Goal: Task Accomplishment & Management: Manage account settings

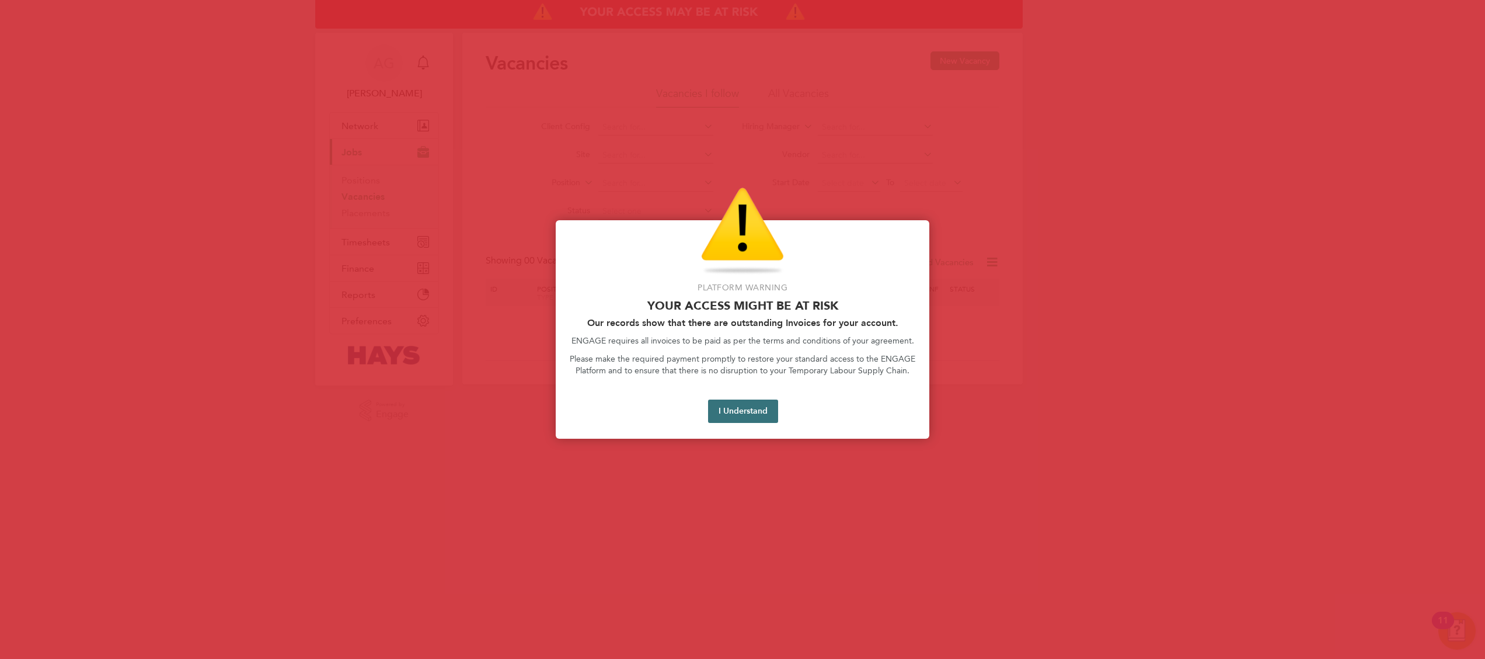
click at [767, 400] on button "I Understand" at bounding box center [743, 410] width 70 height 23
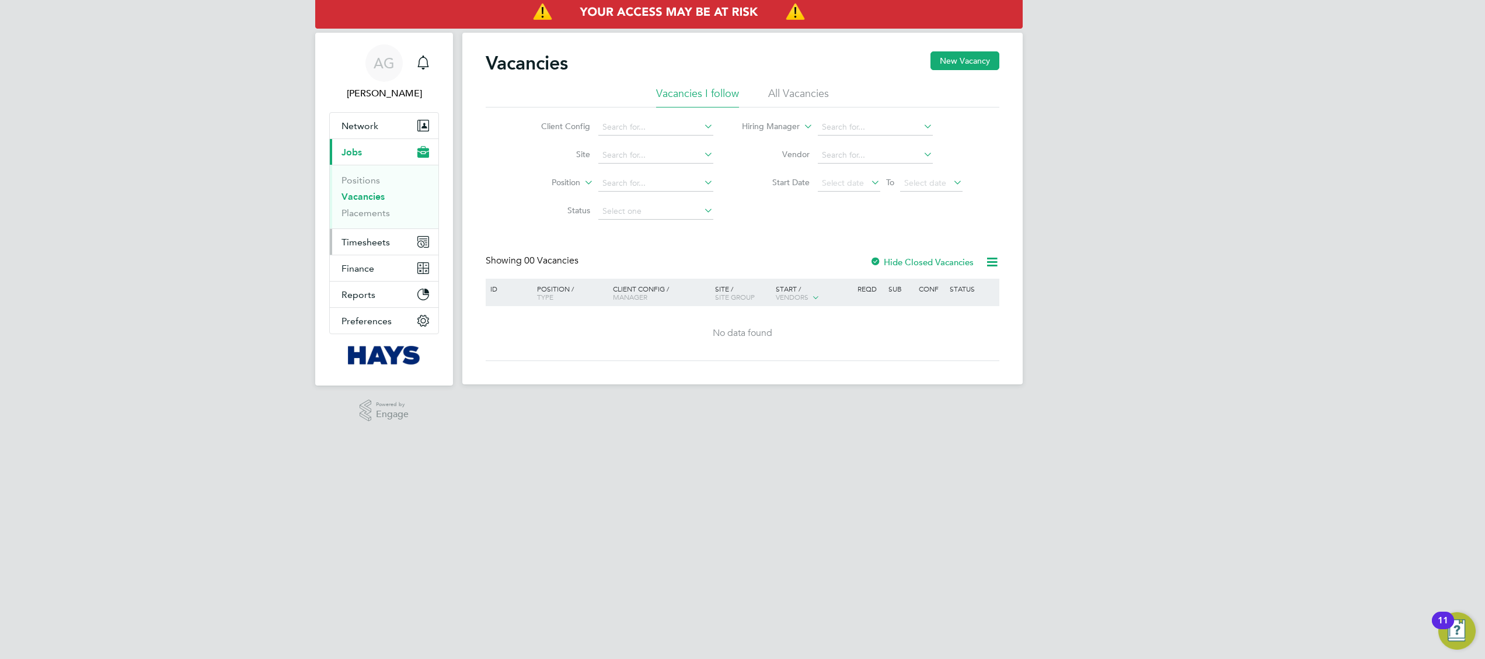
click at [381, 236] on span "Timesheets" at bounding box center [366, 241] width 48 height 11
click at [367, 222] on link "Expenses" at bounding box center [362, 222] width 40 height 11
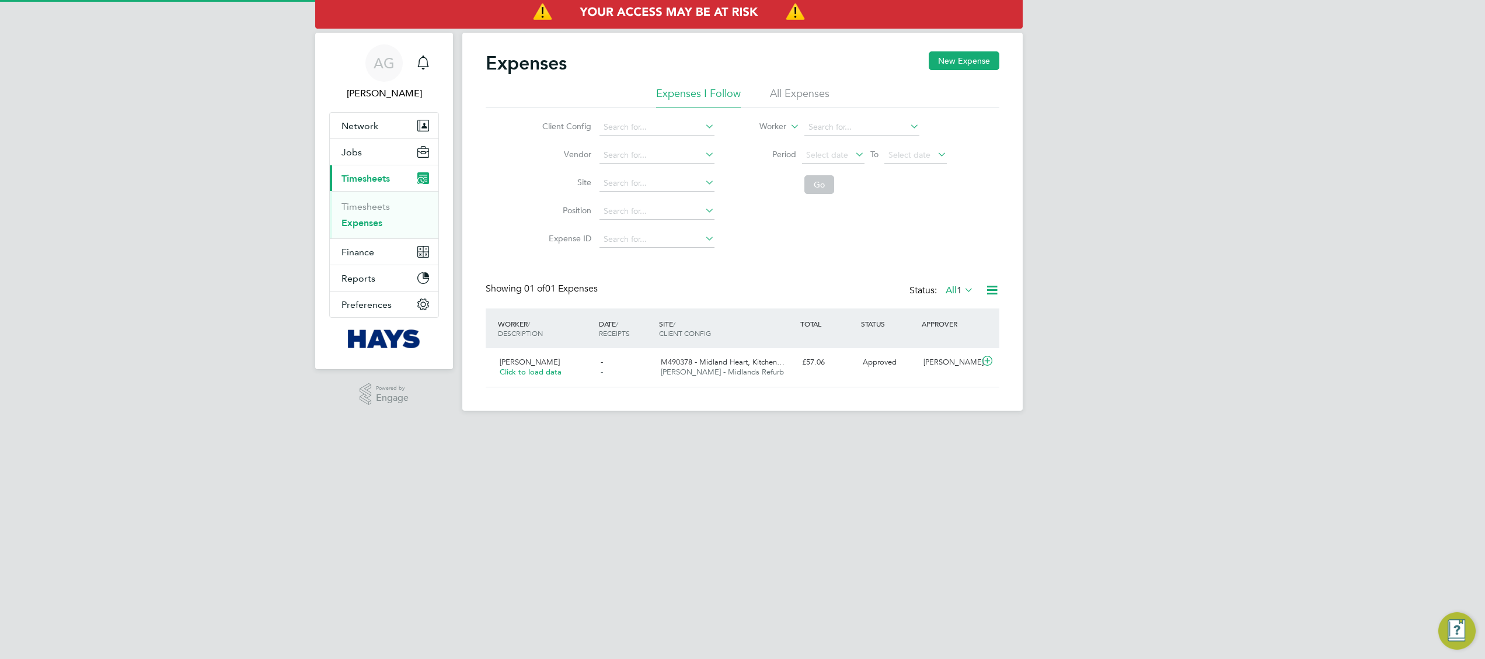
scroll to position [29, 141]
click at [820, 91] on li "All Expenses" at bounding box center [800, 96] width 60 height 21
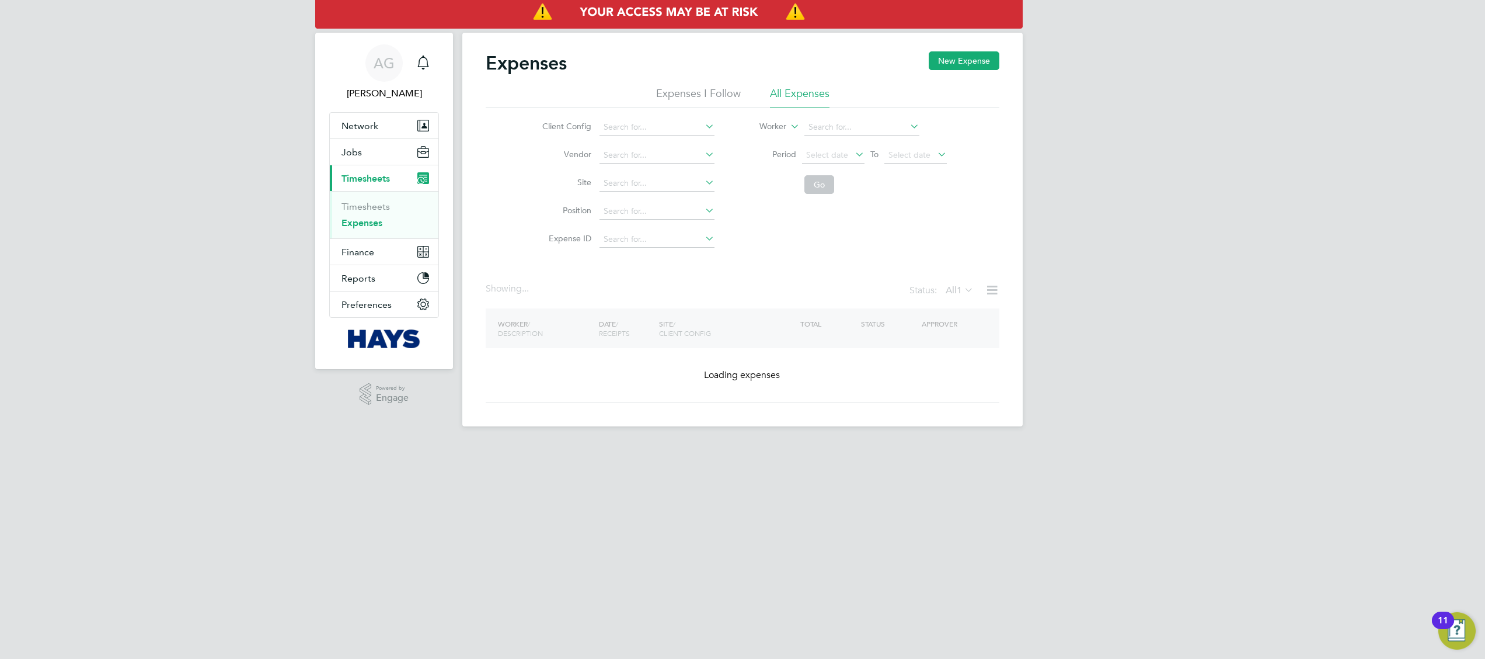
click at [788, 124] on icon at bounding box center [788, 123] width 0 height 11
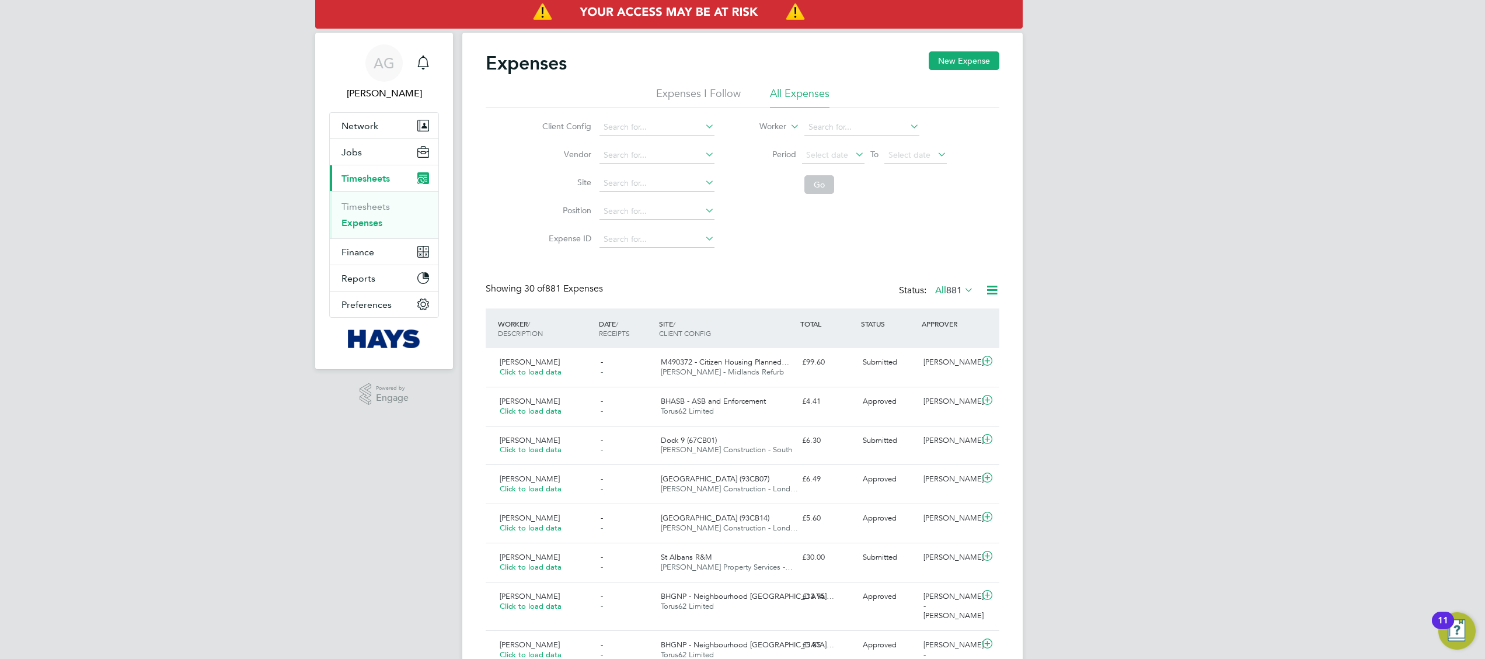
scroll to position [0, 0]
click at [844, 125] on input at bounding box center [861, 127] width 115 height 16
click at [986, 360] on icon at bounding box center [987, 360] width 15 height 9
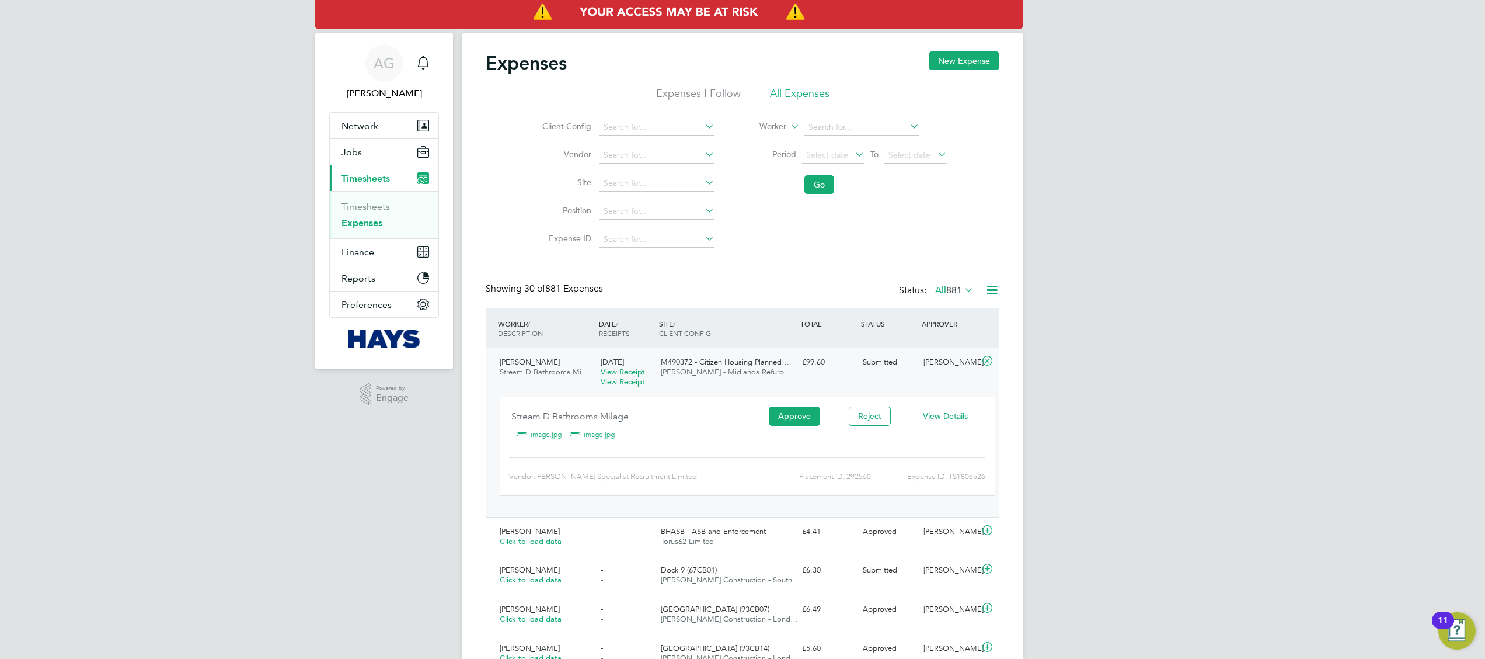
click at [927, 412] on span "View Details" at bounding box center [945, 415] width 45 height 11
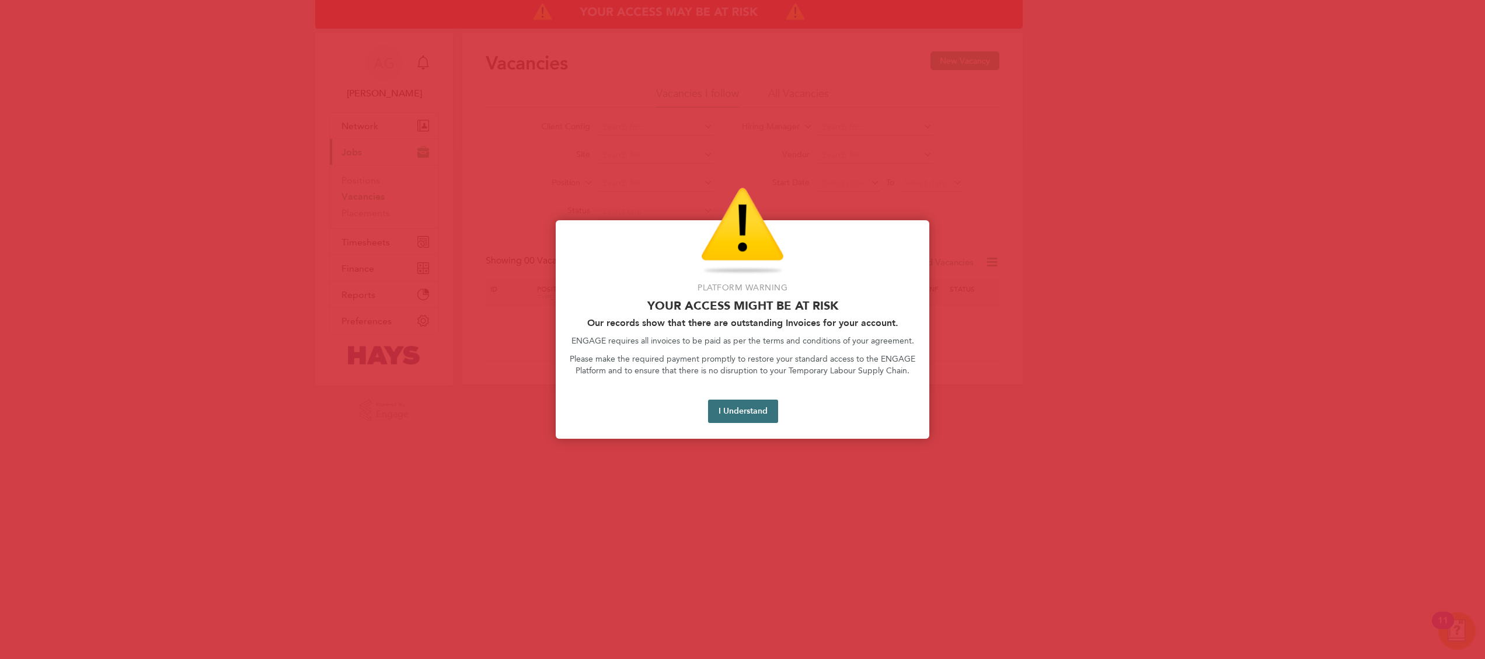
click at [741, 416] on button "I Understand" at bounding box center [743, 410] width 70 height 23
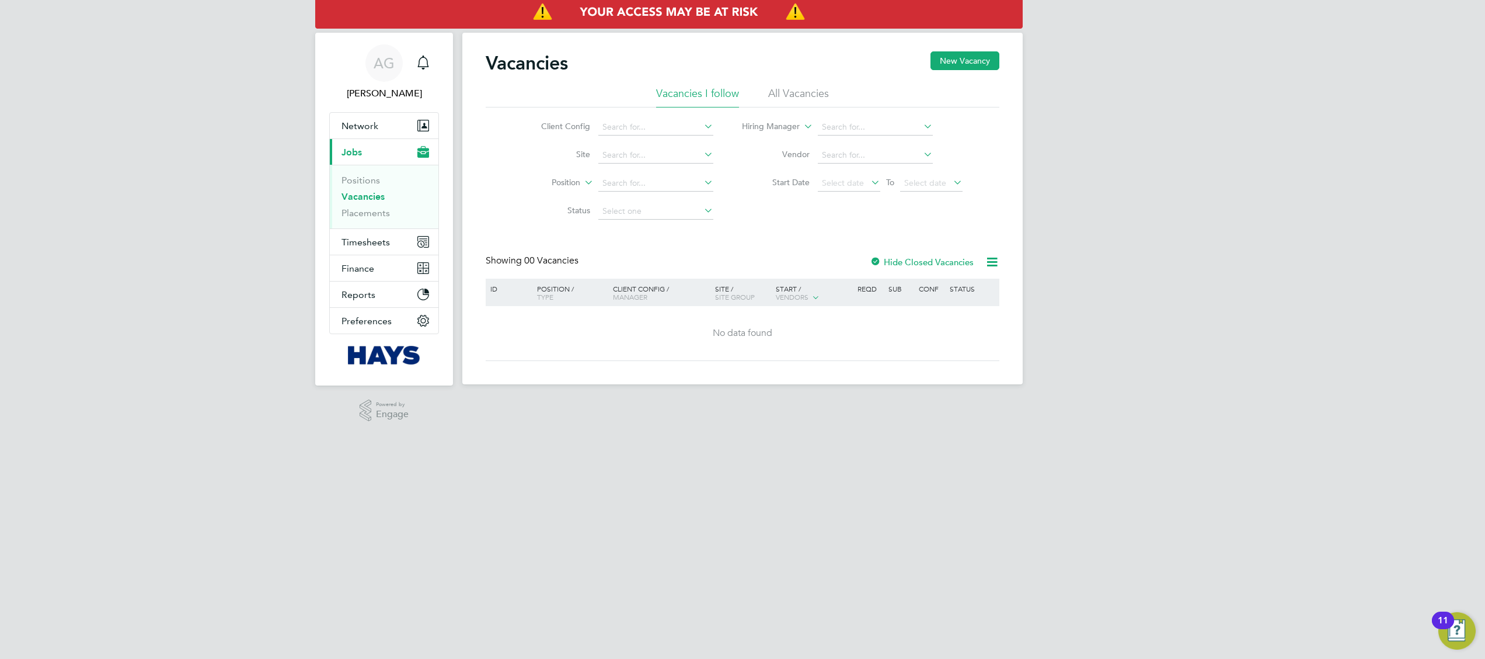
click at [392, 213] on li "Placements" at bounding box center [386, 213] width 88 height 12
click at [360, 246] on span "Timesheets" at bounding box center [366, 241] width 48 height 11
click at [378, 227] on link "Expenses" at bounding box center [362, 222] width 40 height 11
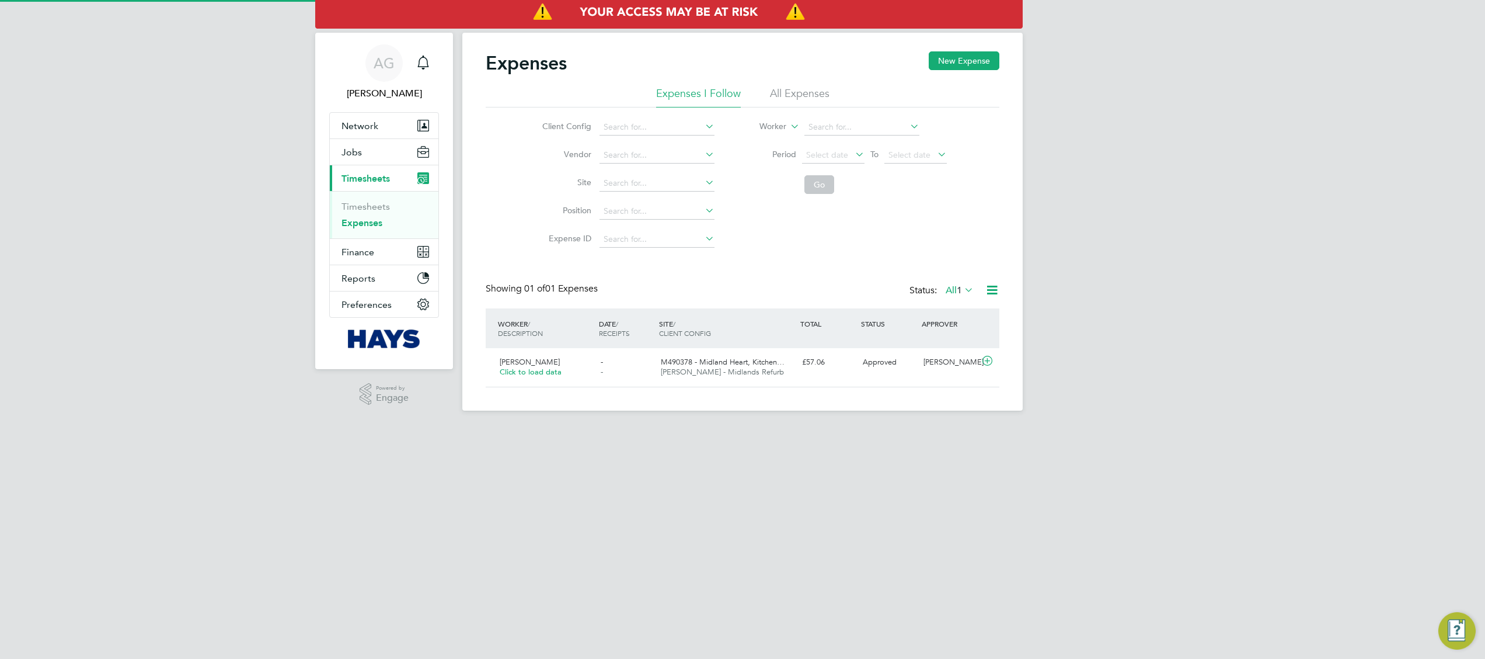
scroll to position [29, 141]
click at [785, 85] on div "Expenses New Expense" at bounding box center [743, 68] width 514 height 35
click at [788, 94] on li "All Expenses" at bounding box center [800, 96] width 60 height 21
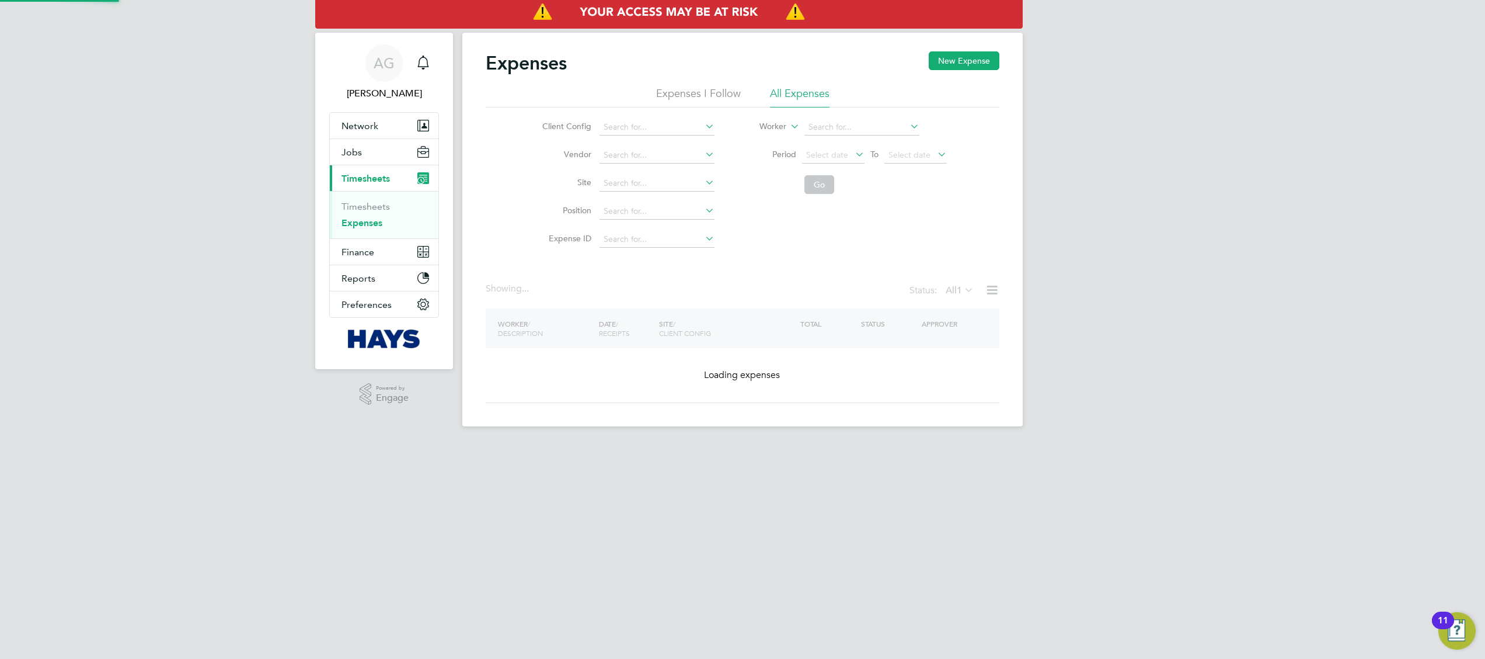
click at [788, 119] on icon at bounding box center [788, 123] width 0 height 11
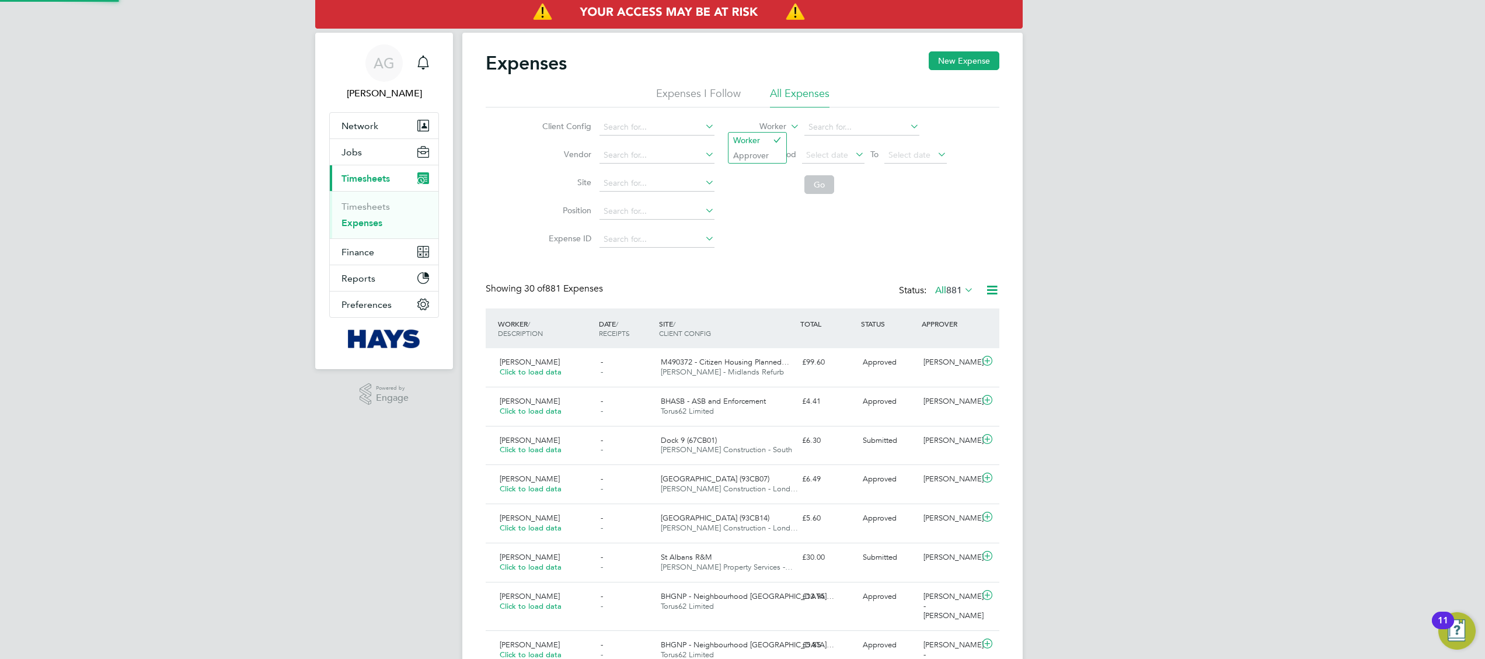
scroll to position [0, 0]
click at [761, 156] on li "Approver" at bounding box center [758, 155] width 58 height 15
click at [783, 127] on label "Approver" at bounding box center [760, 127] width 53 height 12
click at [772, 138] on li "Worker" at bounding box center [758, 140] width 58 height 15
click at [995, 358] on div at bounding box center [989, 362] width 20 height 19
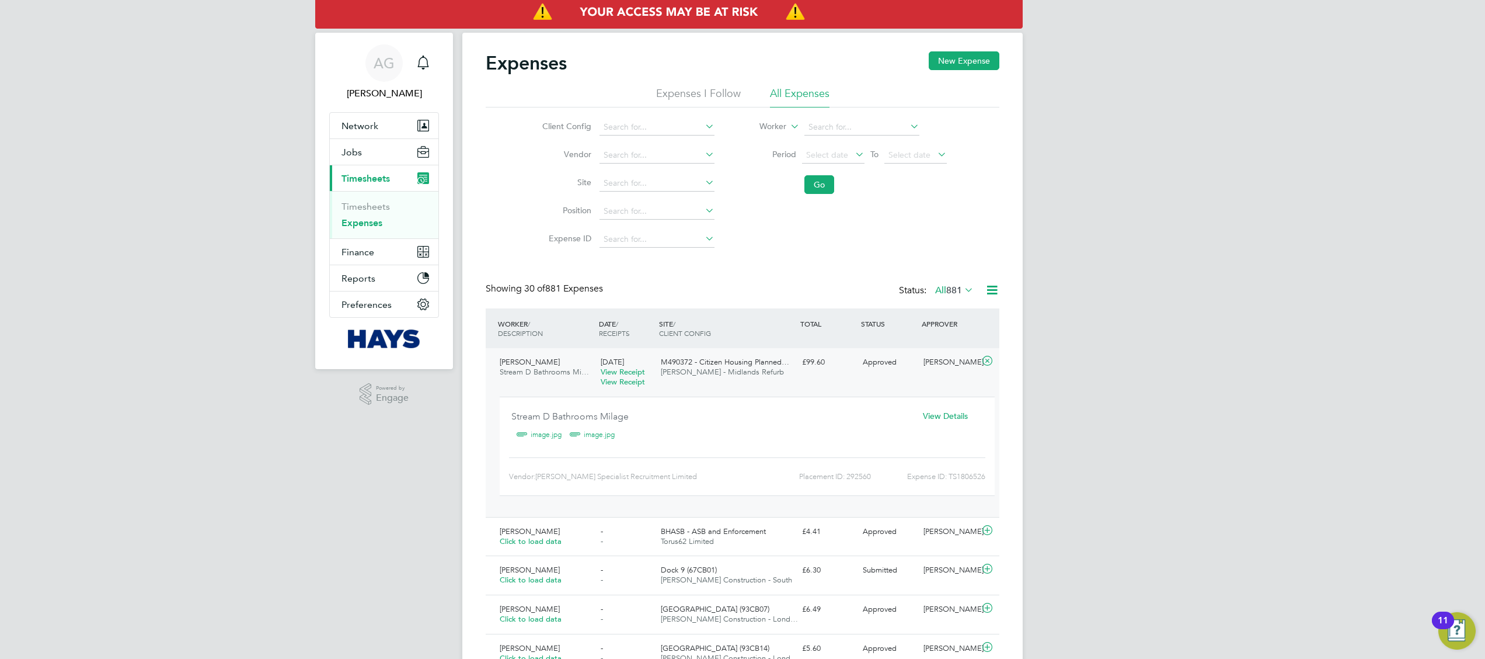
click at [925, 414] on span "View Details" at bounding box center [945, 415] width 45 height 11
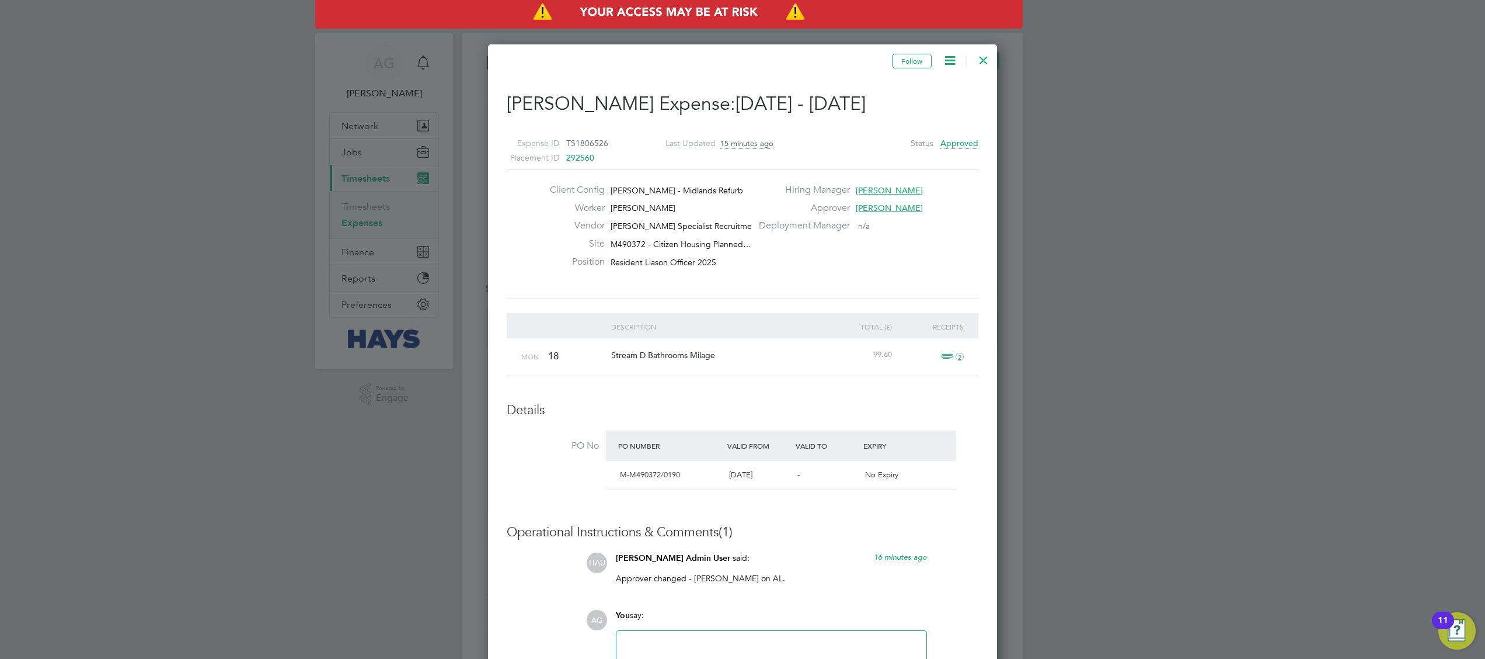
click at [945, 356] on span "2" at bounding box center [951, 357] width 26 height 14
click at [792, 414] on link "image.jpg" at bounding box center [778, 412] width 37 height 18
click at [790, 430] on link "image.jpg" at bounding box center [778, 430] width 37 height 18
